Goal: Task Accomplishment & Management: Complete application form

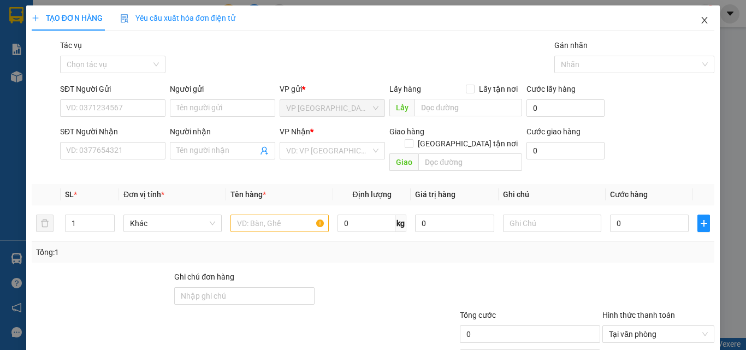
click at [700, 20] on icon "close" at bounding box center [704, 20] width 9 height 9
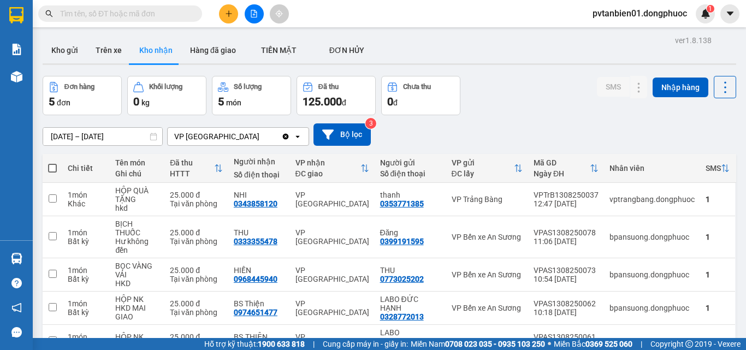
click at [58, 137] on input "[DATE] – [DATE]" at bounding box center [102, 136] width 119 height 17
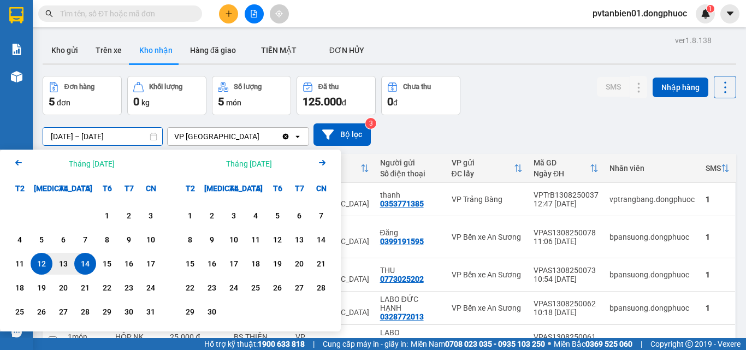
click at [13, 164] on icon "Arrow Left" at bounding box center [18, 162] width 13 height 13
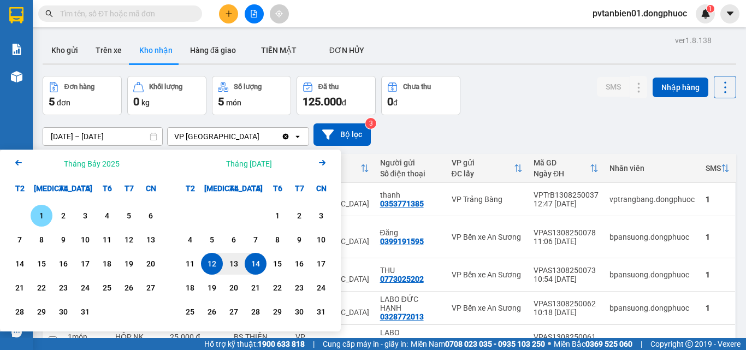
click at [45, 220] on div "1" at bounding box center [41, 215] width 15 height 13
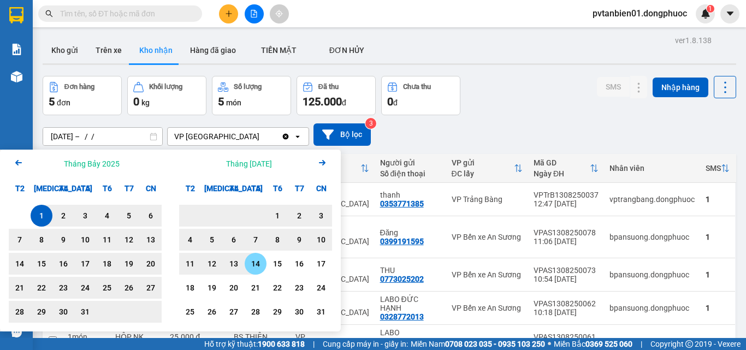
click at [253, 262] on div "14" at bounding box center [255, 263] width 15 height 13
type input "[DATE] – [DATE]"
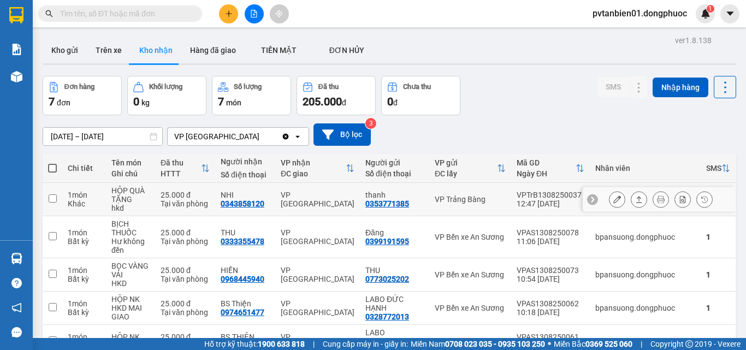
scroll to position [123, 0]
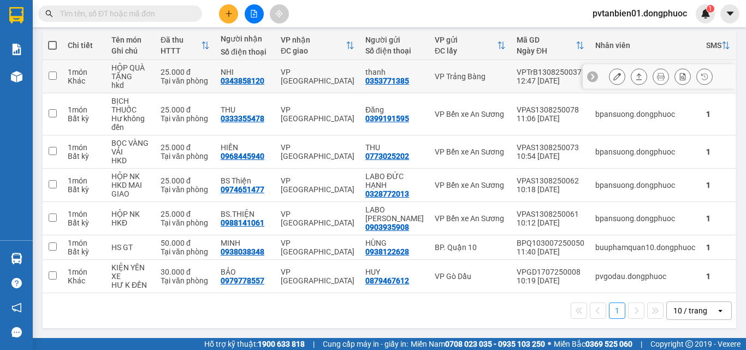
click at [635, 78] on icon at bounding box center [639, 77] width 8 height 8
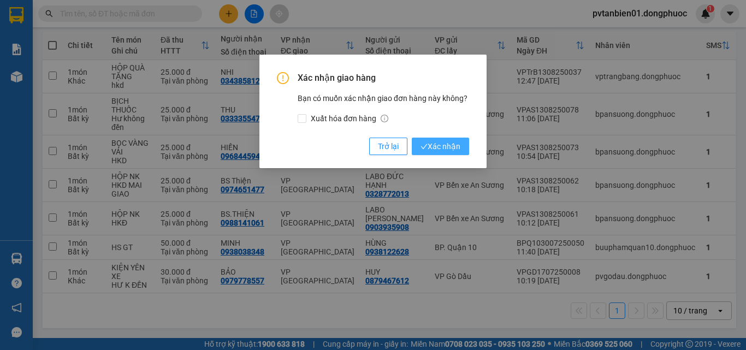
click at [437, 149] on span "Xác nhận" at bounding box center [441, 146] width 40 height 12
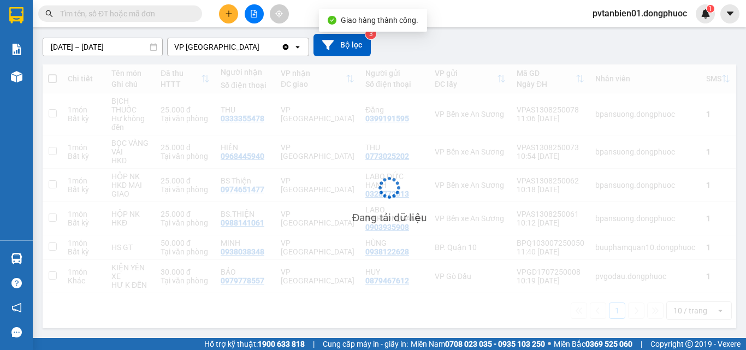
scroll to position [90, 0]
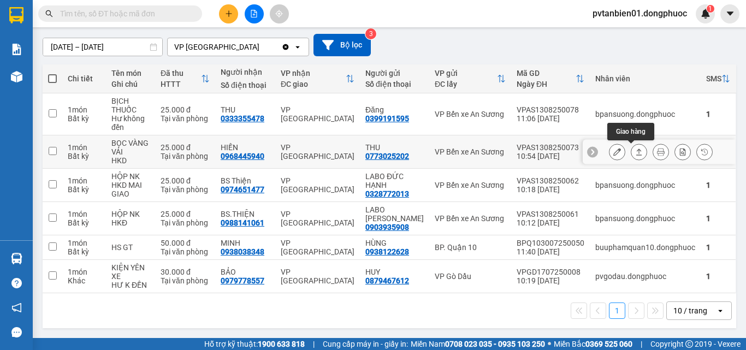
click at [635, 152] on icon at bounding box center [639, 152] width 8 height 8
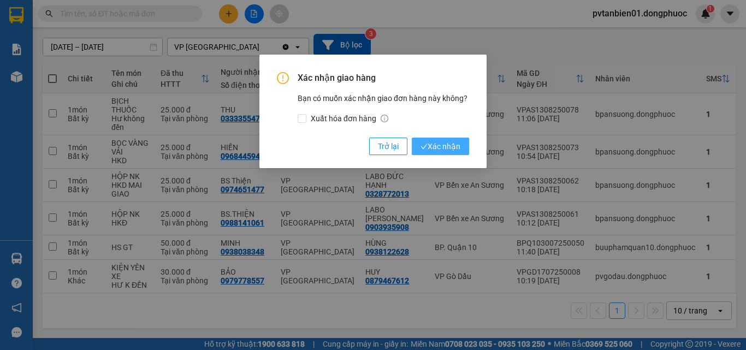
click at [456, 145] on span "Xác nhận" at bounding box center [441, 146] width 40 height 12
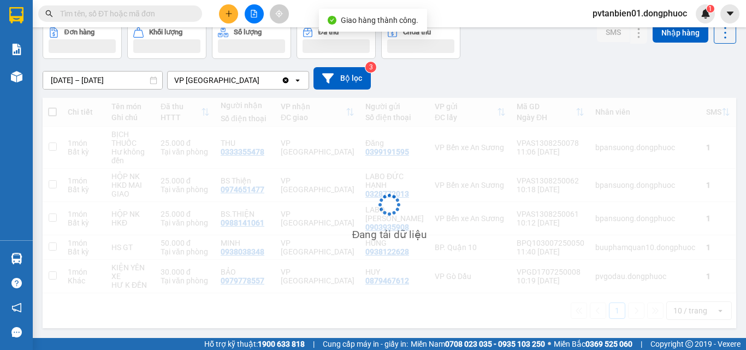
scroll to position [56, 0]
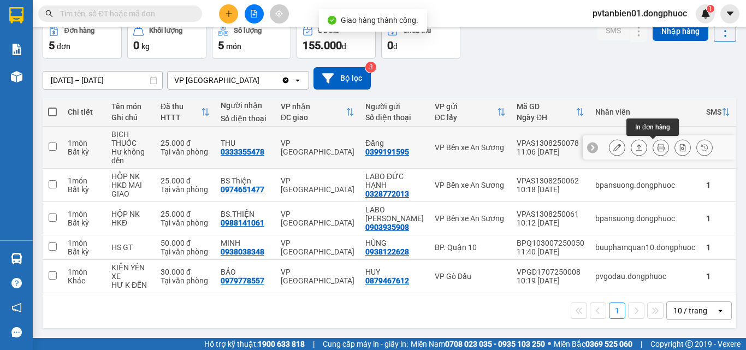
click at [638, 149] on button at bounding box center [639, 147] width 15 height 19
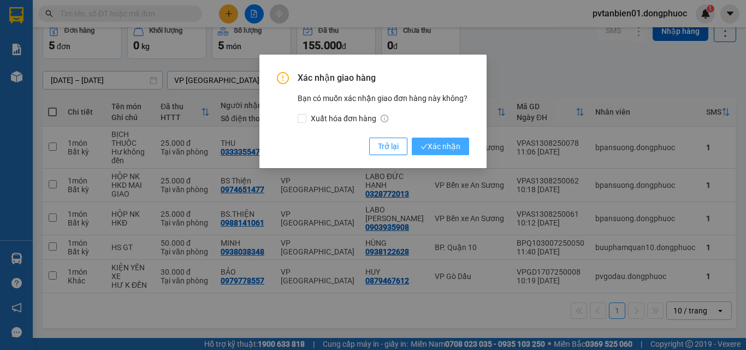
click at [431, 145] on span "Xác nhận" at bounding box center [441, 146] width 40 height 12
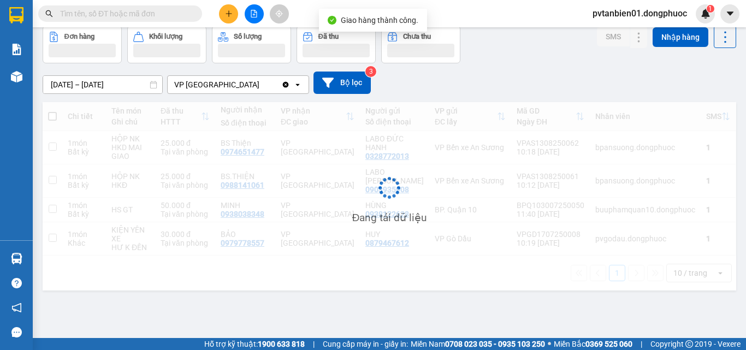
scroll to position [50, 0]
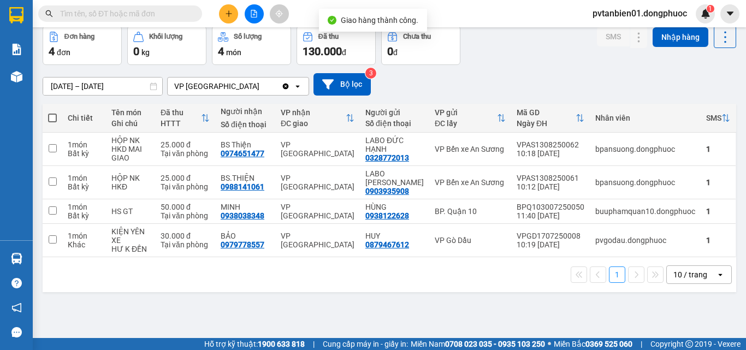
click at [553, 65] on div "01/07/2025 – 14/08/2025 Press the down arrow key to interact with the calendar …" at bounding box center [390, 84] width 694 height 39
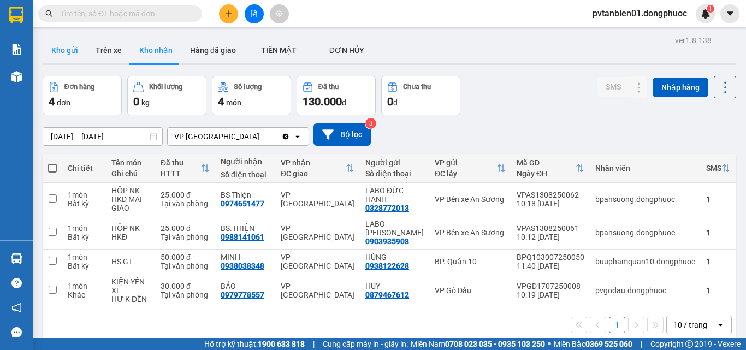
click at [70, 51] on button "Kho gửi" at bounding box center [65, 50] width 44 height 26
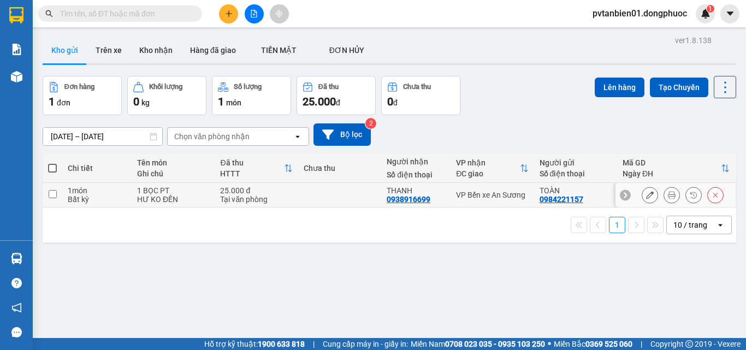
click at [643, 199] on button at bounding box center [650, 195] width 15 height 19
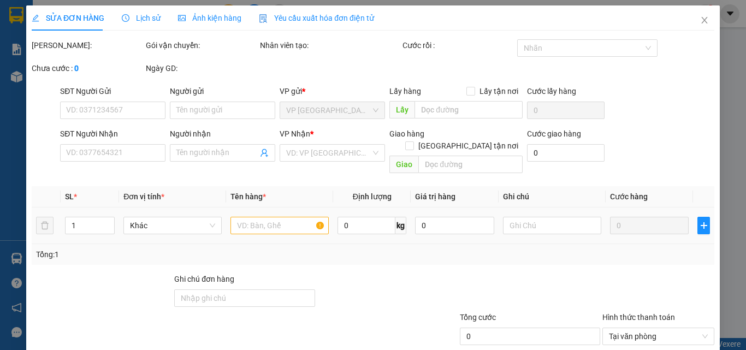
type input "0984221157"
type input "TOÀN"
type input "0938916699"
type input "THANH"
type input "25.000"
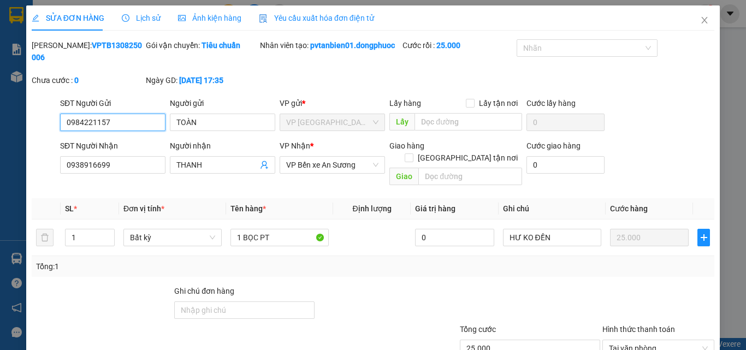
scroll to position [68, 0]
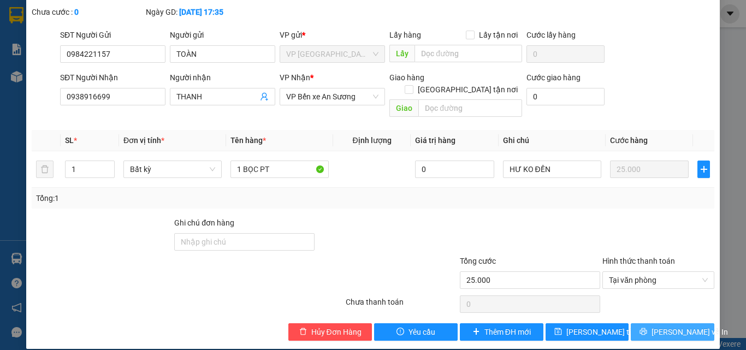
click at [653, 323] on button "[PERSON_NAME] và In" at bounding box center [673, 331] width 84 height 17
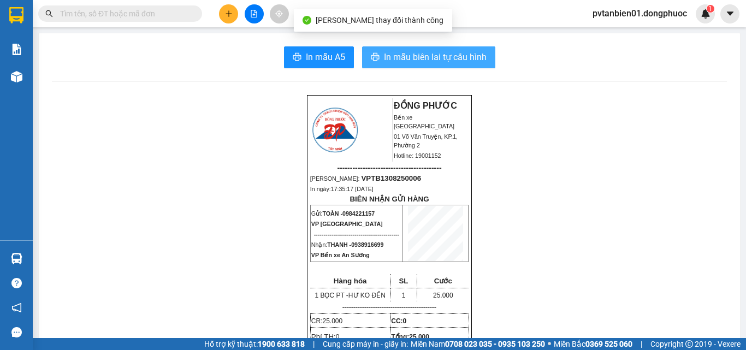
click at [455, 63] on span "In mẫu biên lai tự cấu hình" at bounding box center [435, 57] width 103 height 14
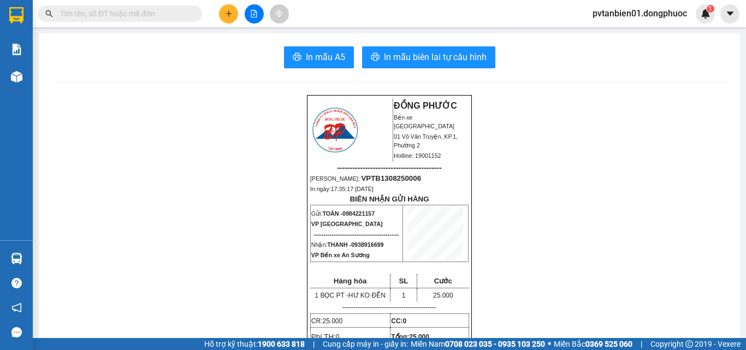
click at [226, 15] on icon "plus" at bounding box center [229, 14] width 8 height 8
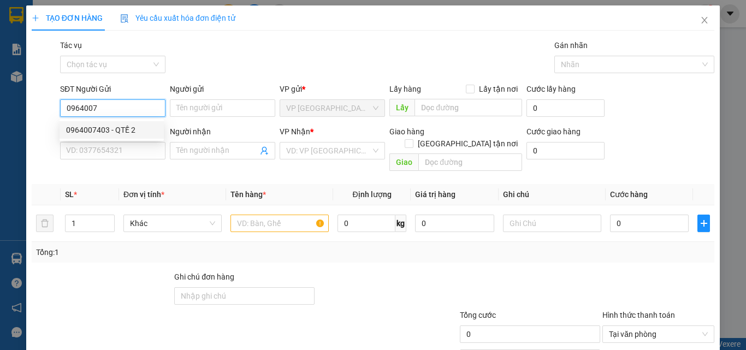
click at [91, 127] on div "0964007403 - QTẾ 2" at bounding box center [111, 130] width 91 height 12
type input "0964007403"
type input "QTẾ 2"
type input "0911479497"
type input "LABO HOÀN CẦU"
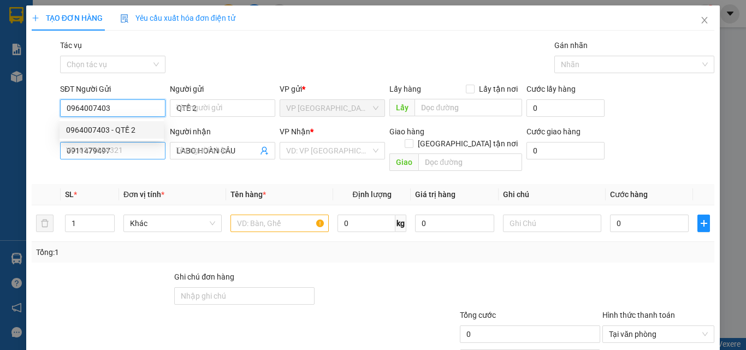
type input "25.000"
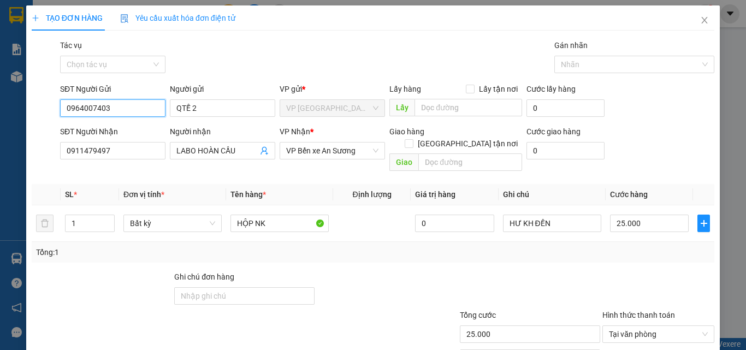
scroll to position [54, 0]
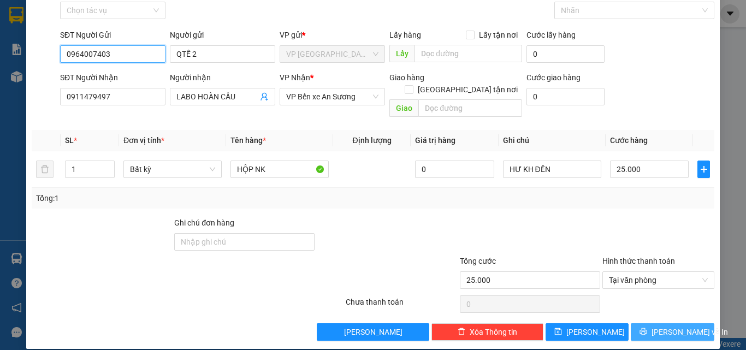
type input "0964007403"
click at [642, 323] on button "[PERSON_NAME] và In" at bounding box center [673, 331] width 84 height 17
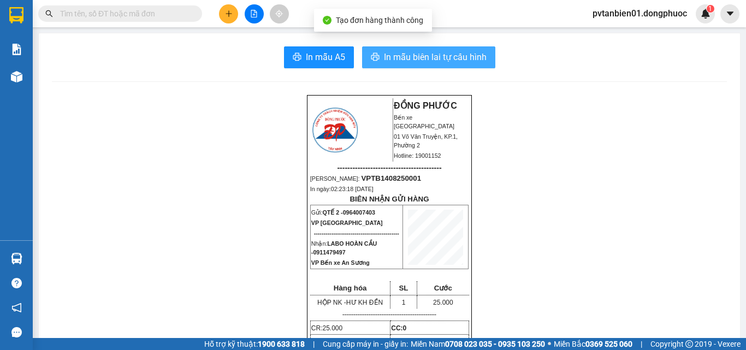
click at [462, 56] on span "In mẫu biên lai tự cấu hình" at bounding box center [435, 57] width 103 height 14
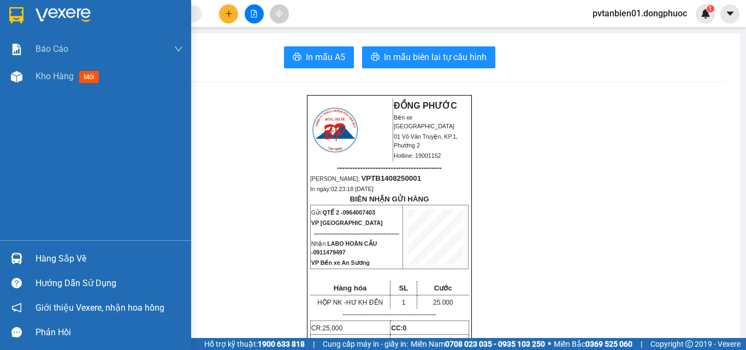
click at [49, 255] on div "Hàng sắp về" at bounding box center [110, 259] width 148 height 16
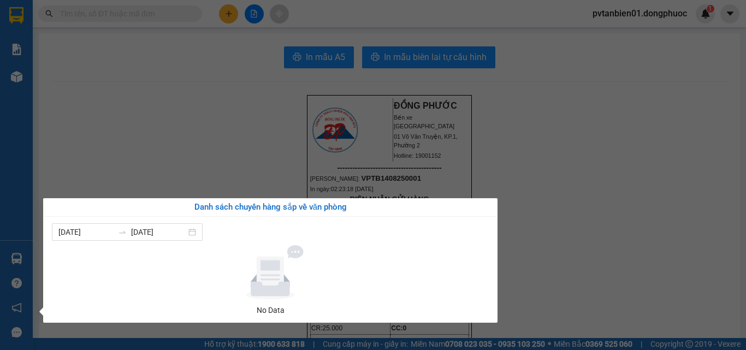
click at [599, 198] on section "Kết quả tìm kiếm ( 0 ) Bộ lọc Ngày tạo đơn gần nhất No Data pvtanbien01.dongphu…" at bounding box center [373, 175] width 746 height 350
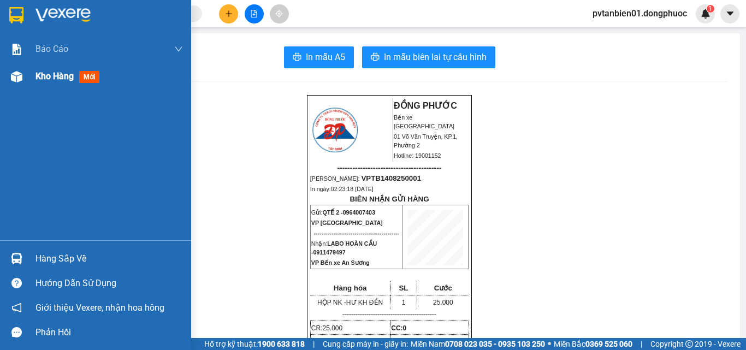
click at [36, 74] on div "Kho hàng mới" at bounding box center [95, 76] width 191 height 27
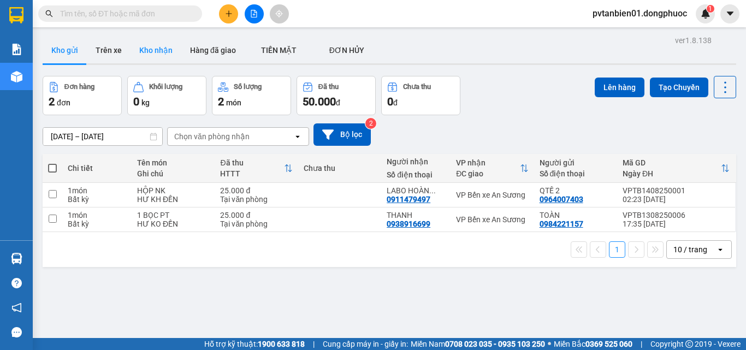
click at [155, 45] on button "Kho nhận" at bounding box center [156, 50] width 51 height 26
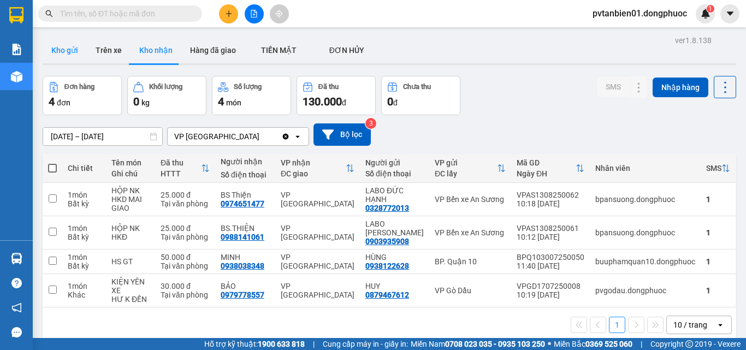
click at [64, 62] on button "Kho gửi" at bounding box center [65, 50] width 44 height 26
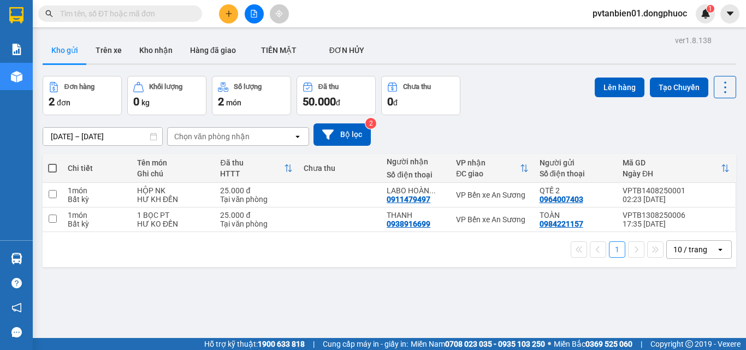
click at [553, 127] on div "12/08/2025 – 14/08/2025 Press the down arrow key to interact with the calendar …" at bounding box center [390, 134] width 694 height 22
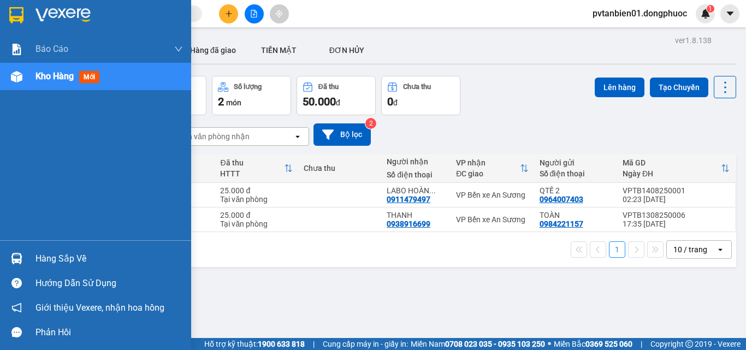
click at [30, 258] on div "Hàng sắp về" at bounding box center [95, 258] width 191 height 25
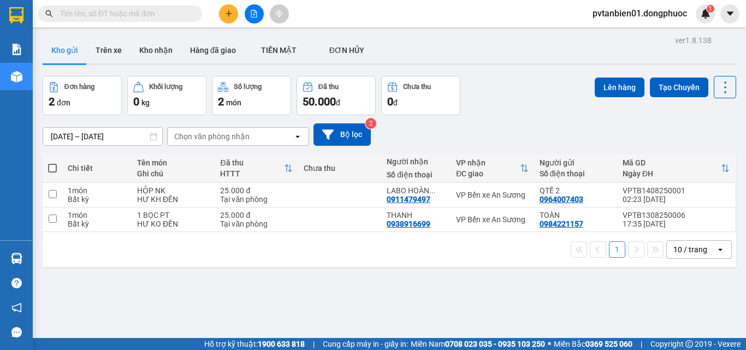
click at [516, 111] on section "Kết quả tìm kiếm ( 0 ) Bộ lọc Ngày tạo đơn gần nhất No Data pvtanbien01.dongphu…" at bounding box center [373, 175] width 746 height 350
click at [145, 46] on button "Kho nhận" at bounding box center [156, 50] width 51 height 26
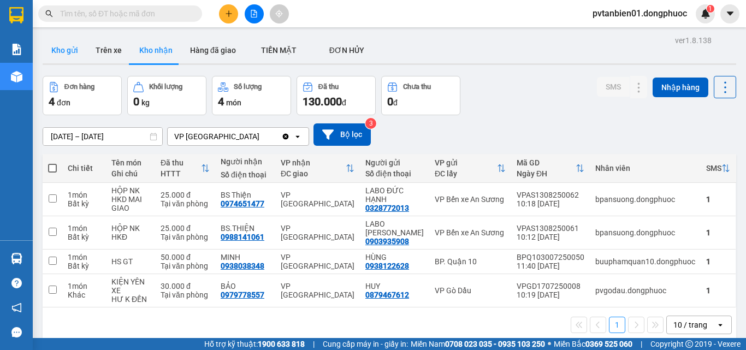
click at [74, 49] on button "Kho gửi" at bounding box center [65, 50] width 44 height 26
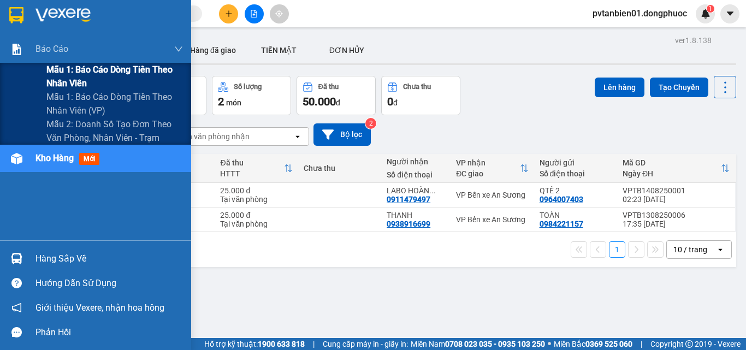
click at [68, 70] on span "Mẫu 1: Báo cáo dòng tiền theo nhân viên" at bounding box center [114, 76] width 137 height 27
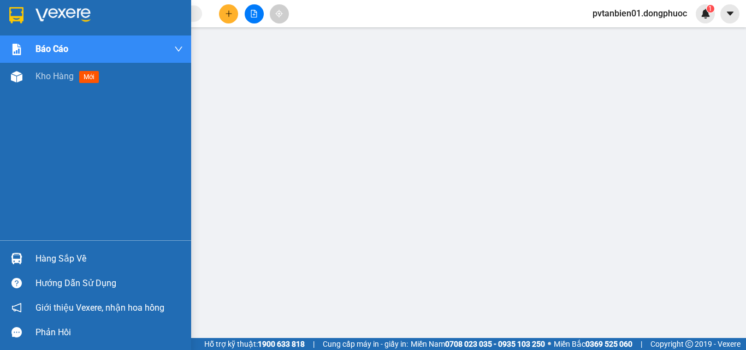
drag, startPoint x: 54, startPoint y: 77, endPoint x: 276, endPoint y: 349, distance: 351.4
click at [55, 77] on span "Kho hàng" at bounding box center [55, 76] width 38 height 10
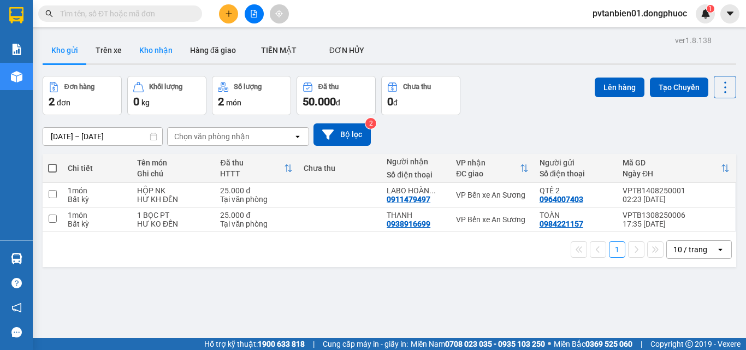
click at [151, 48] on button "Kho nhận" at bounding box center [156, 50] width 51 height 26
